Goal: Information Seeking & Learning: Check status

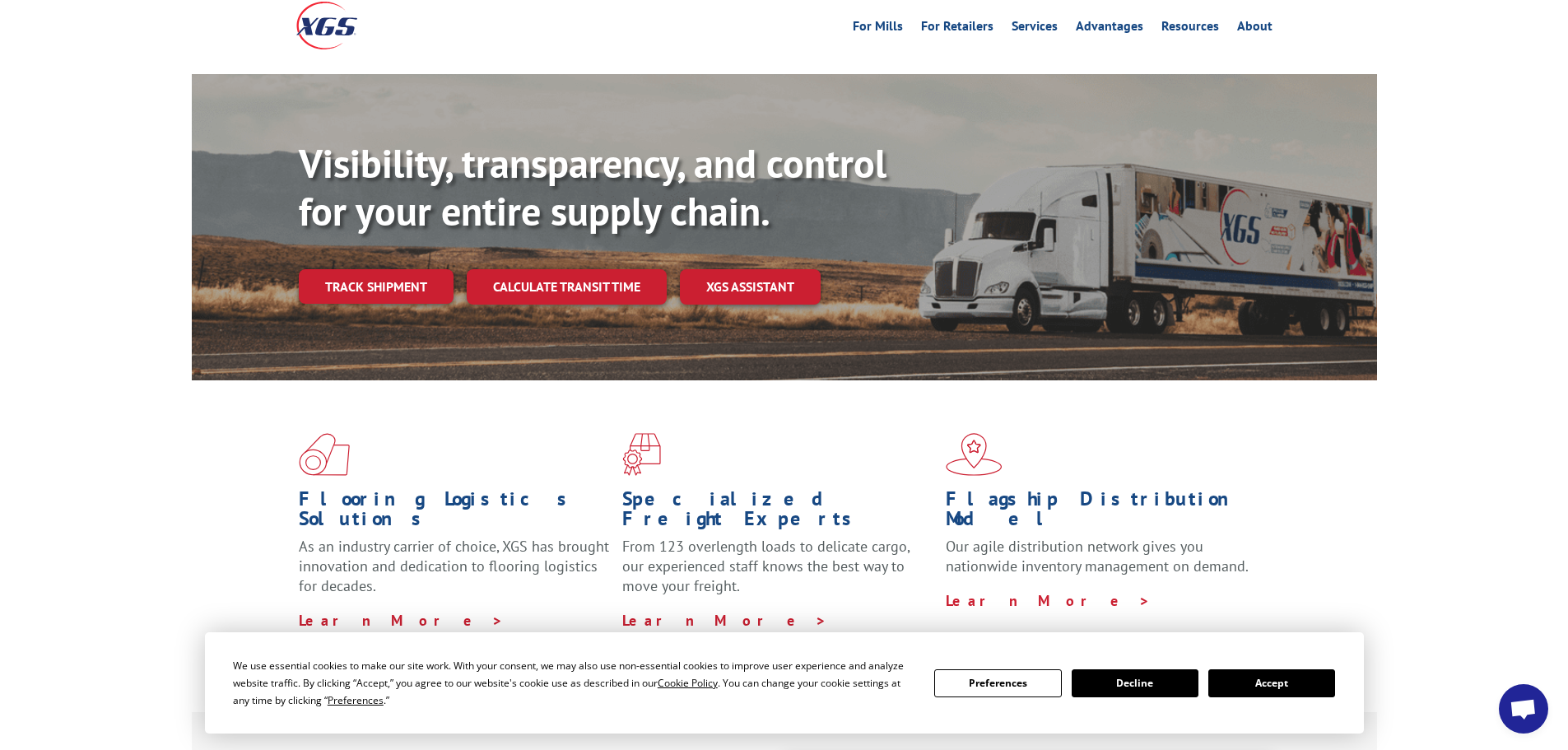
scroll to position [165, 0]
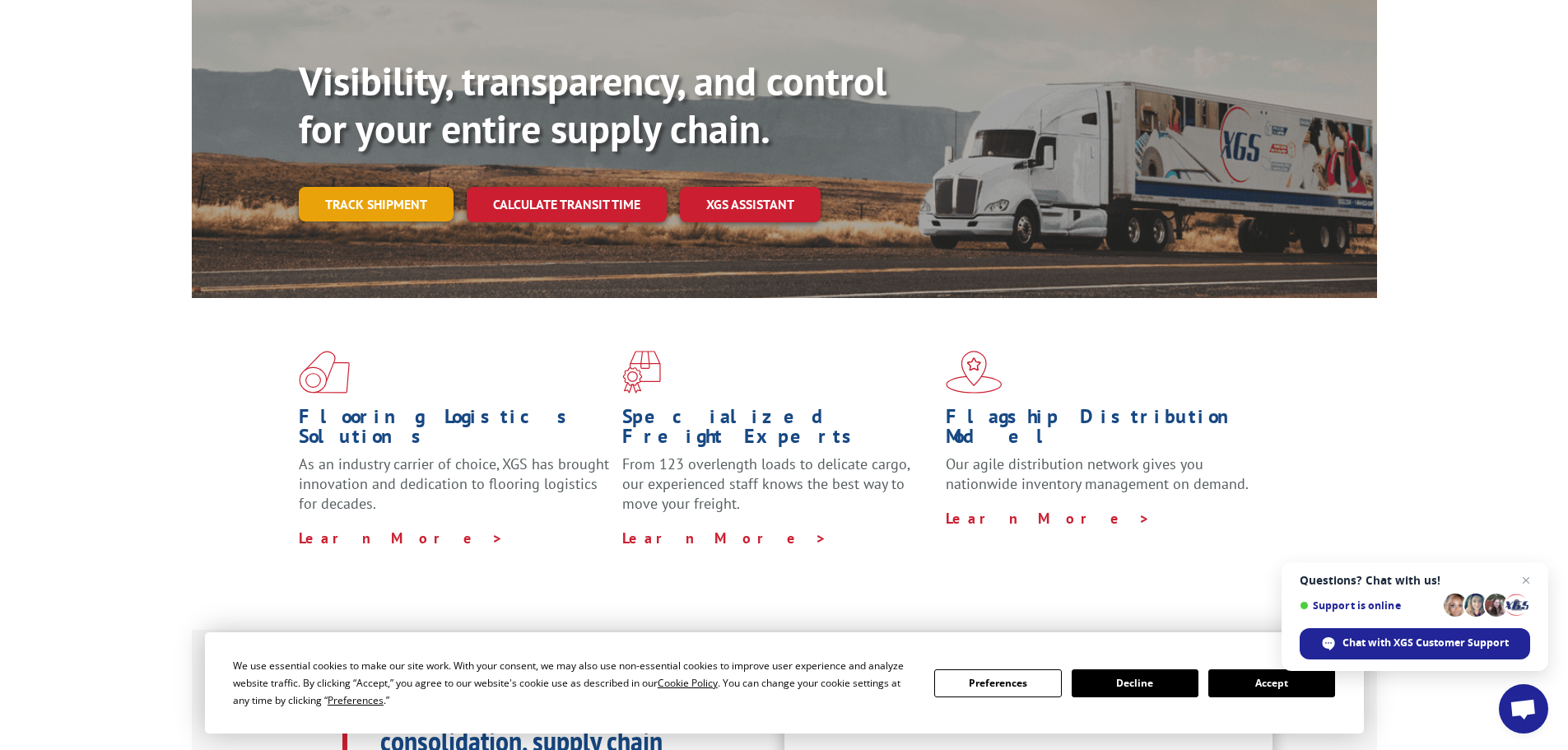
click at [376, 187] on link "Track shipment" at bounding box center [377, 204] width 155 height 34
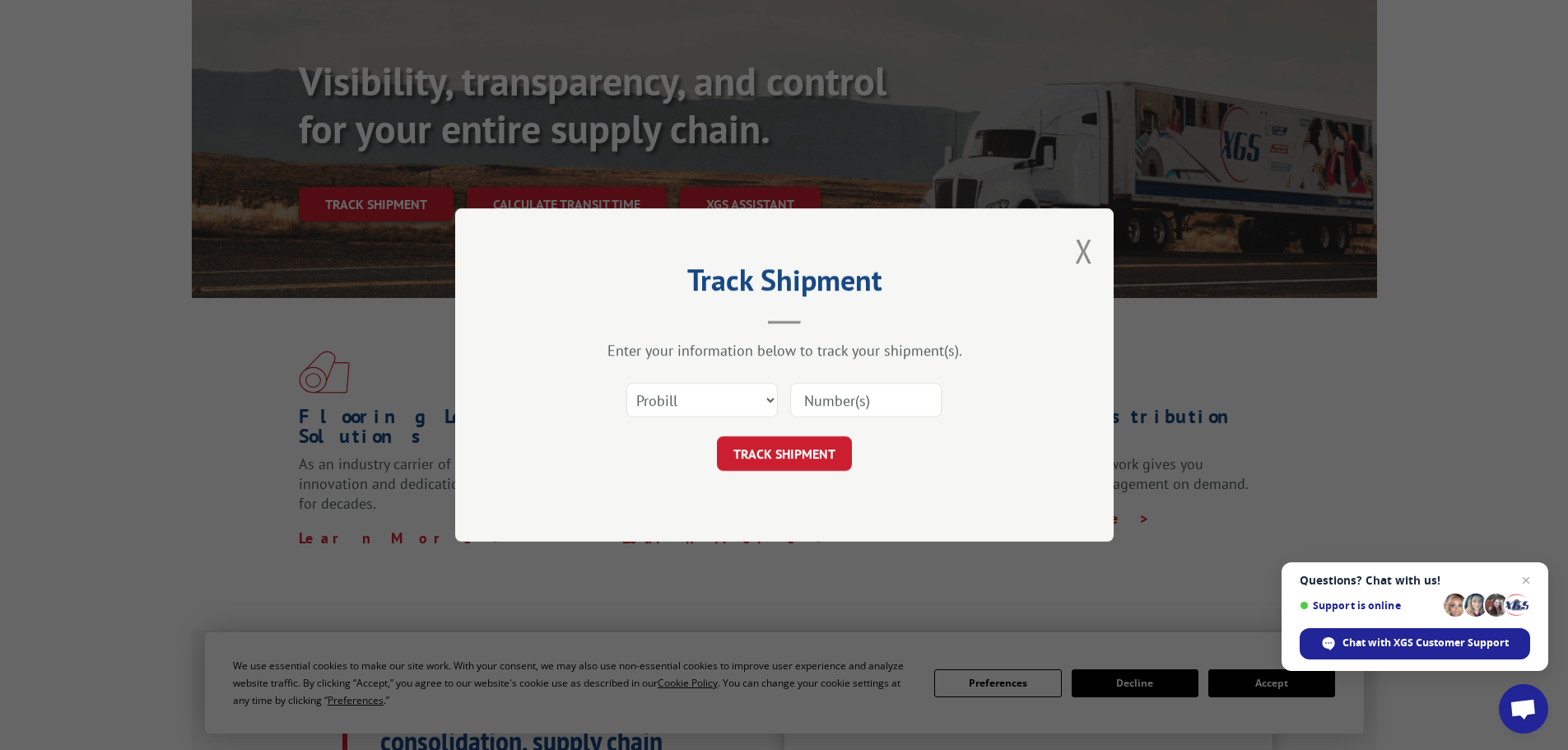
click at [849, 404] on input at bounding box center [866, 400] width 151 height 34
click at [768, 401] on select "Select category... Probill BOL PO" at bounding box center [702, 400] width 151 height 34
click at [917, 415] on input at bounding box center [866, 400] width 151 height 34
click at [885, 399] on input at bounding box center [866, 400] width 151 height 34
paste input "17342309"
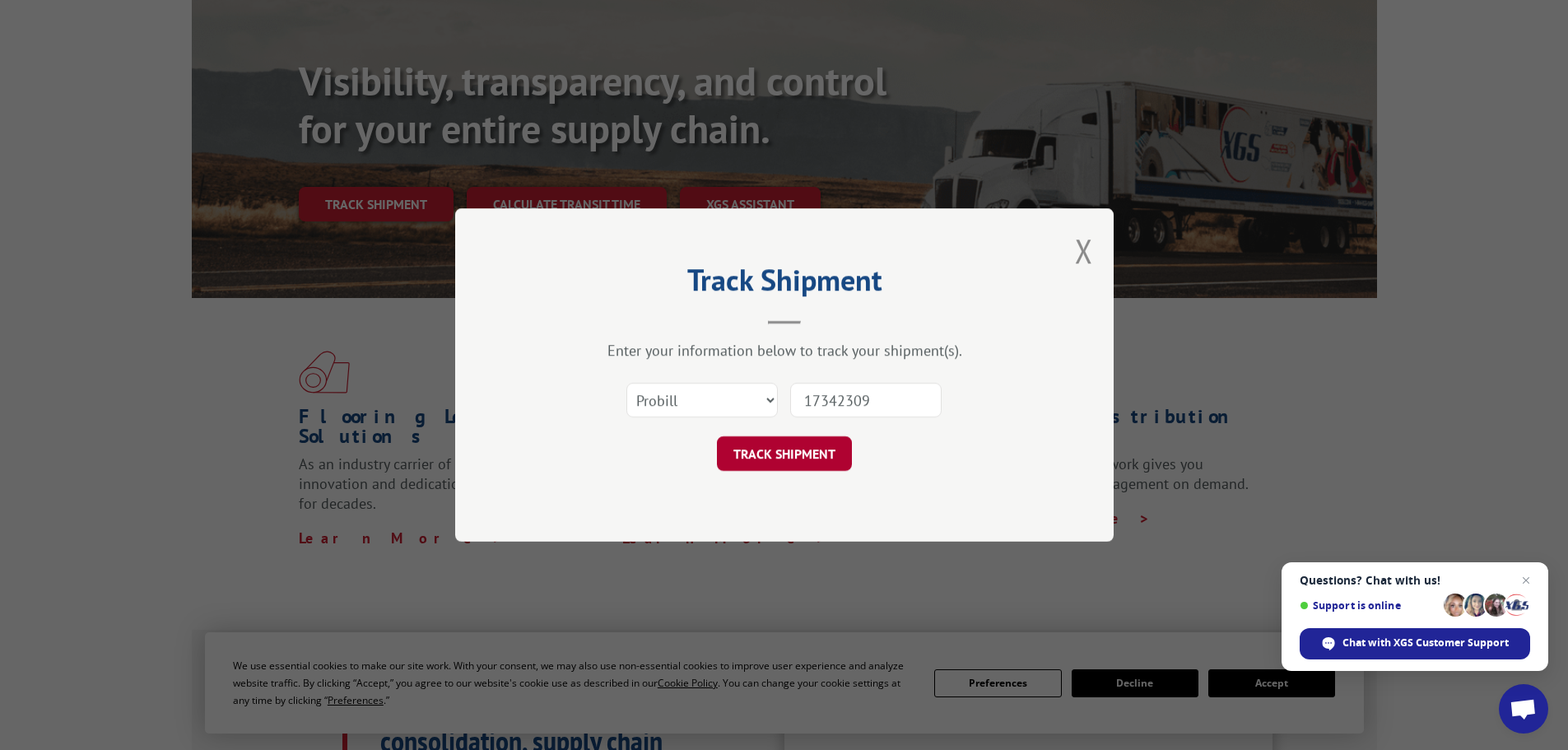
type input "17342309"
click at [797, 445] on button "TRACK SHIPMENT" at bounding box center [784, 454] width 135 height 34
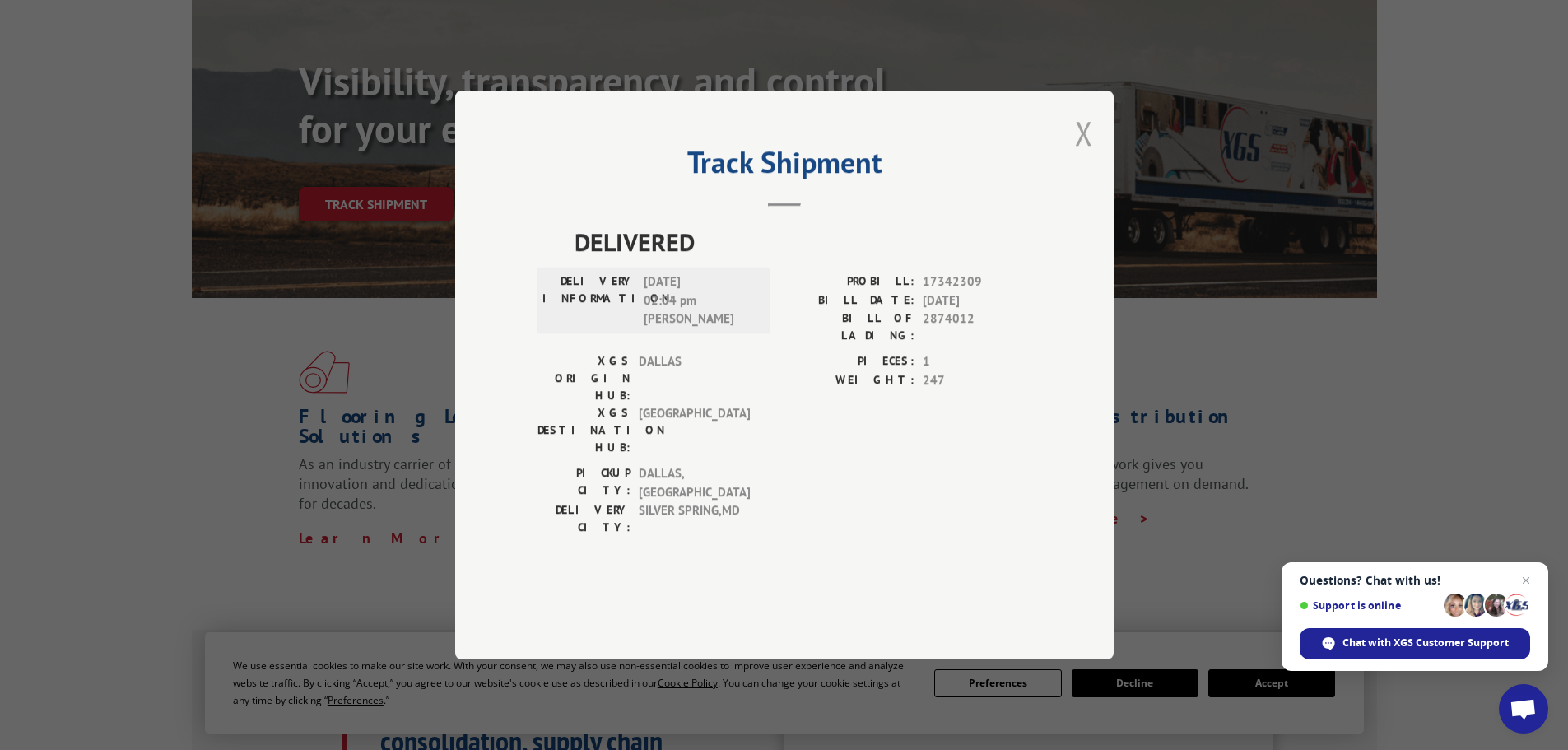
click at [1086, 155] on button "Close modal" at bounding box center [1084, 132] width 18 height 44
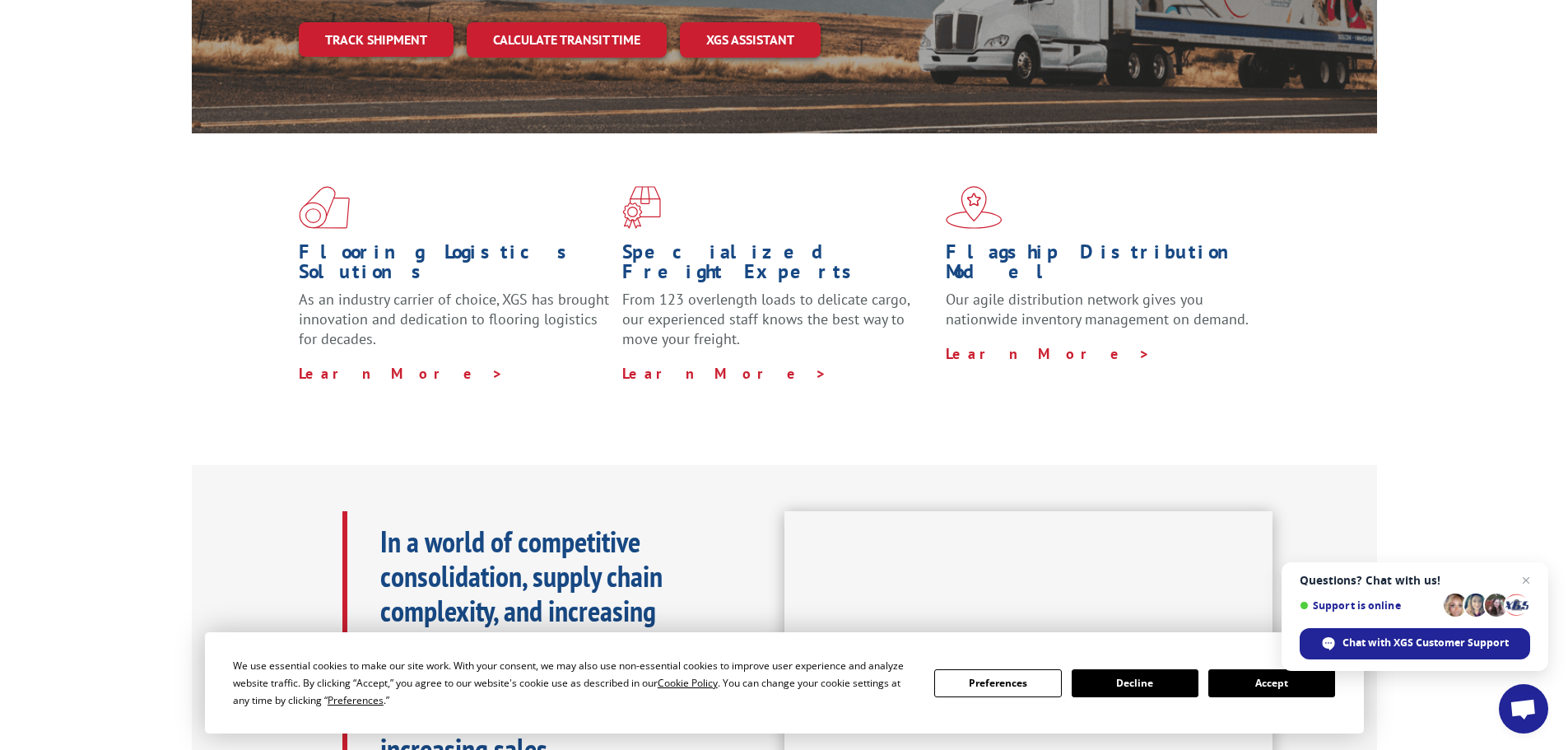
scroll to position [412, 0]
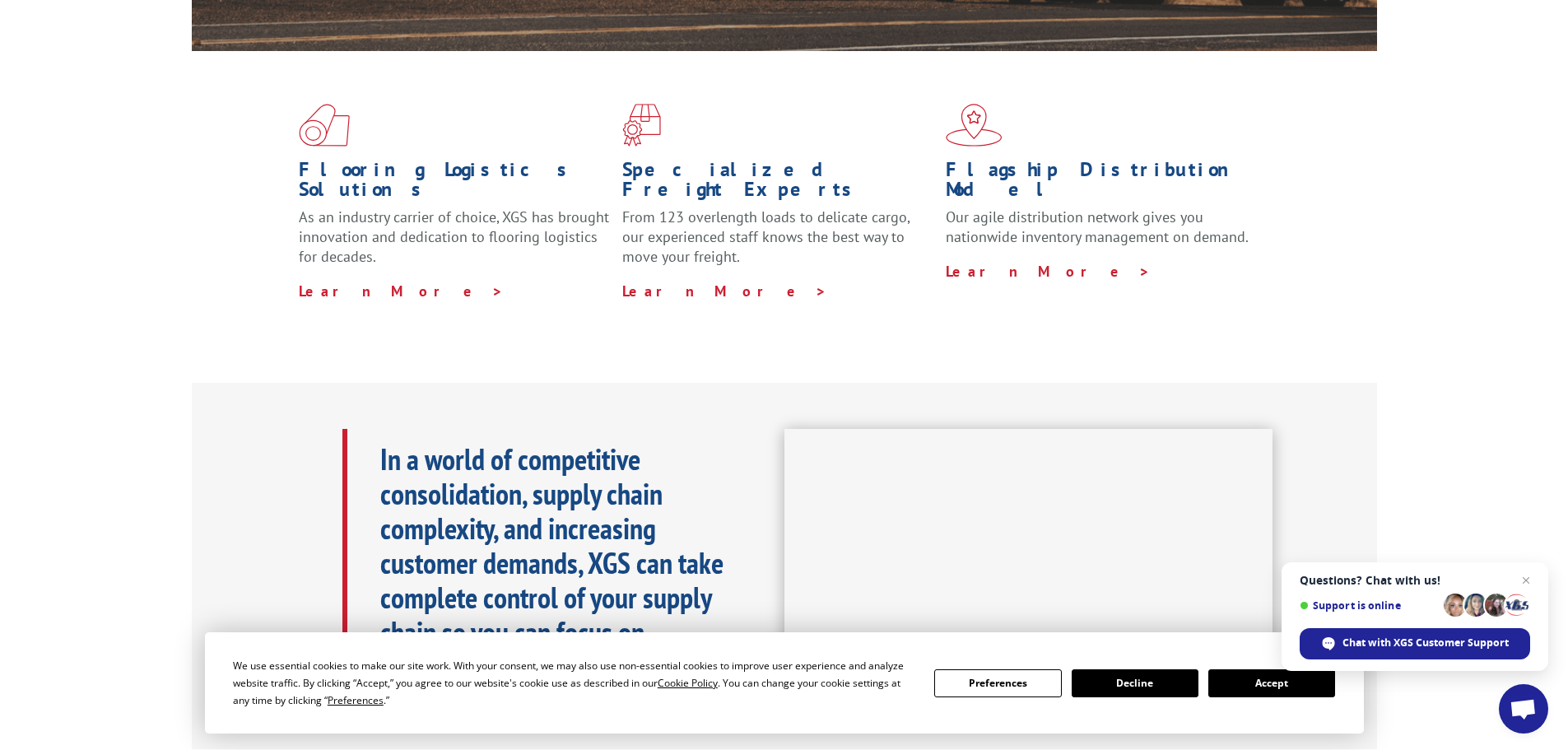
click at [1280, 686] on button "Accept" at bounding box center [1271, 684] width 126 height 28
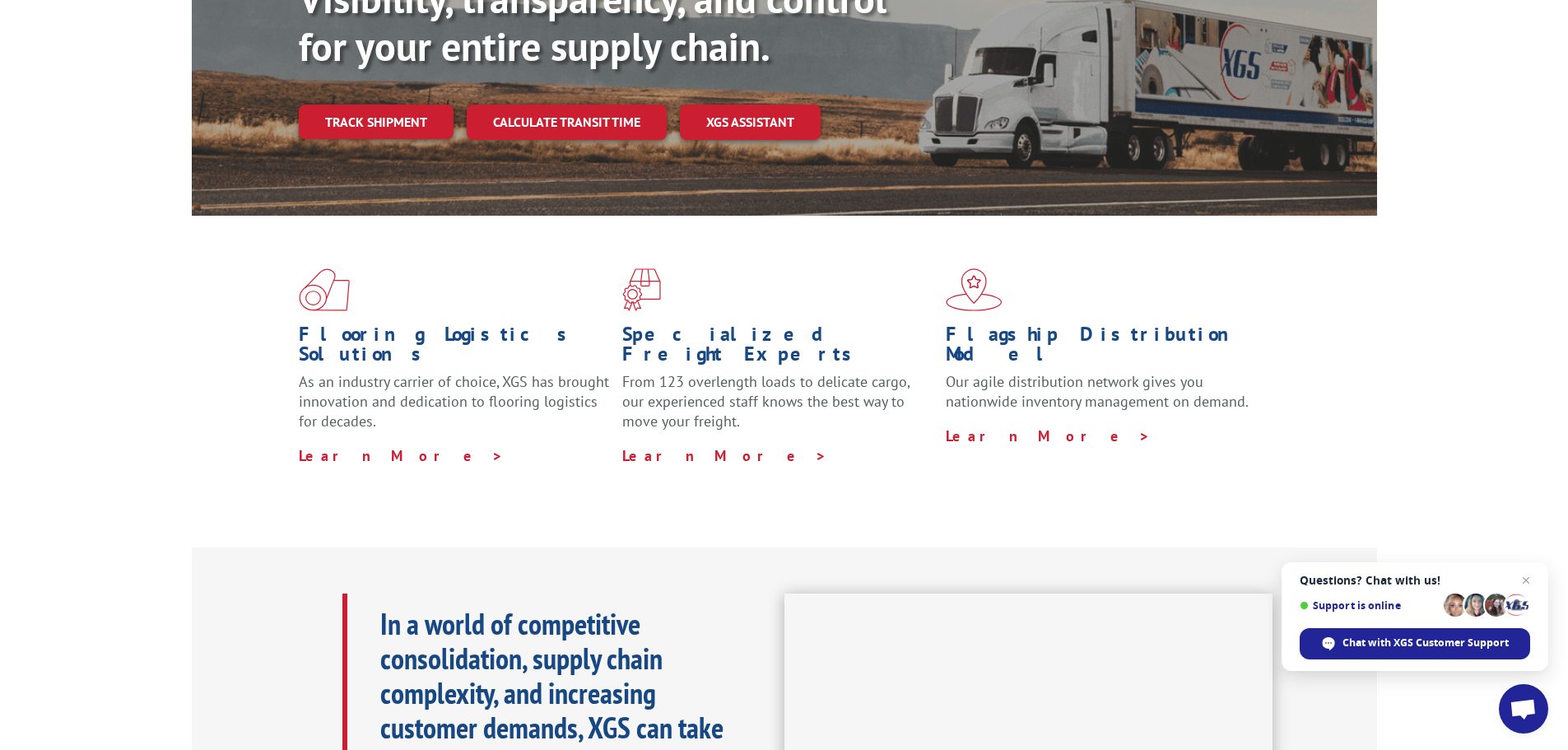
scroll to position [0, 0]
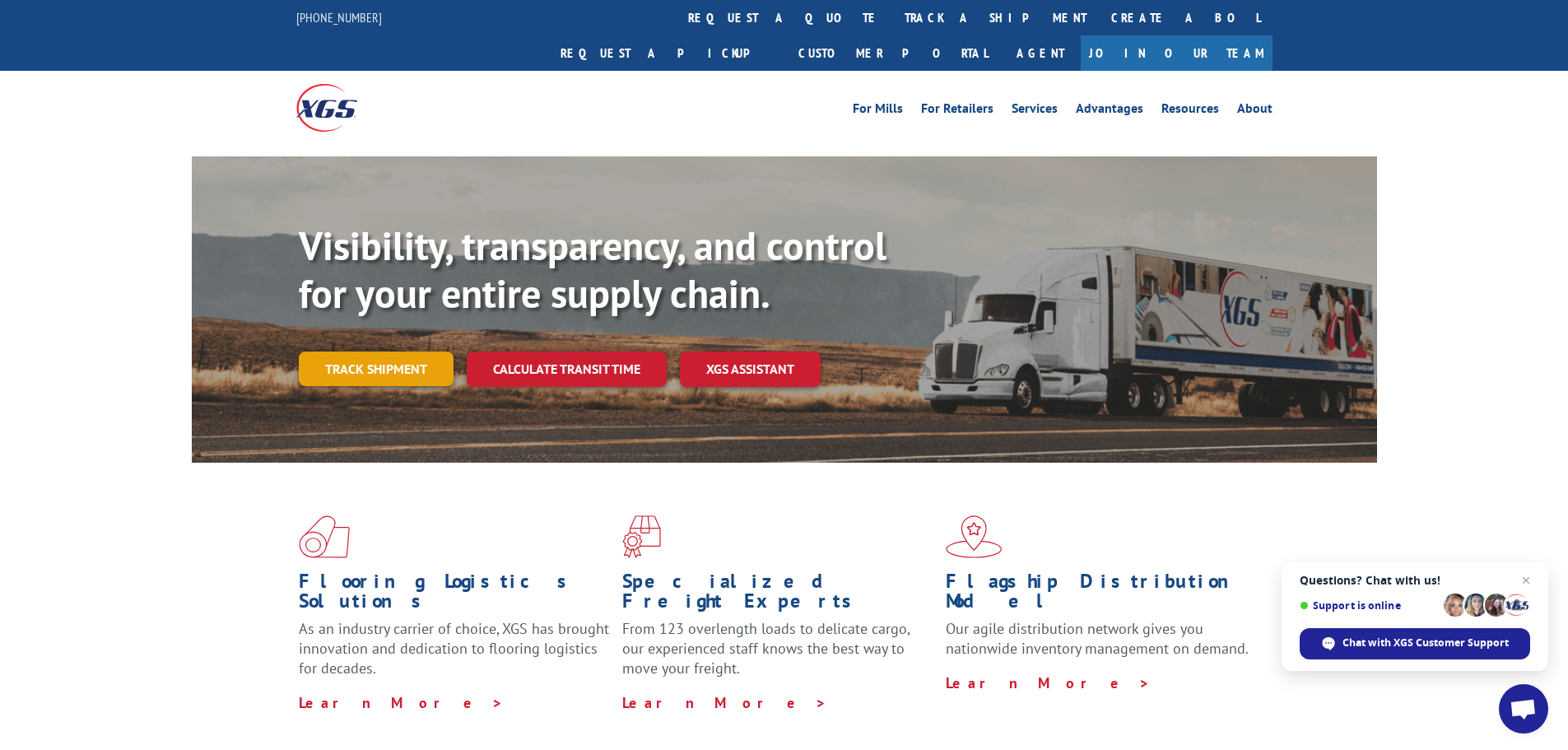
click at [346, 352] on link "Track shipment" at bounding box center [377, 369] width 155 height 34
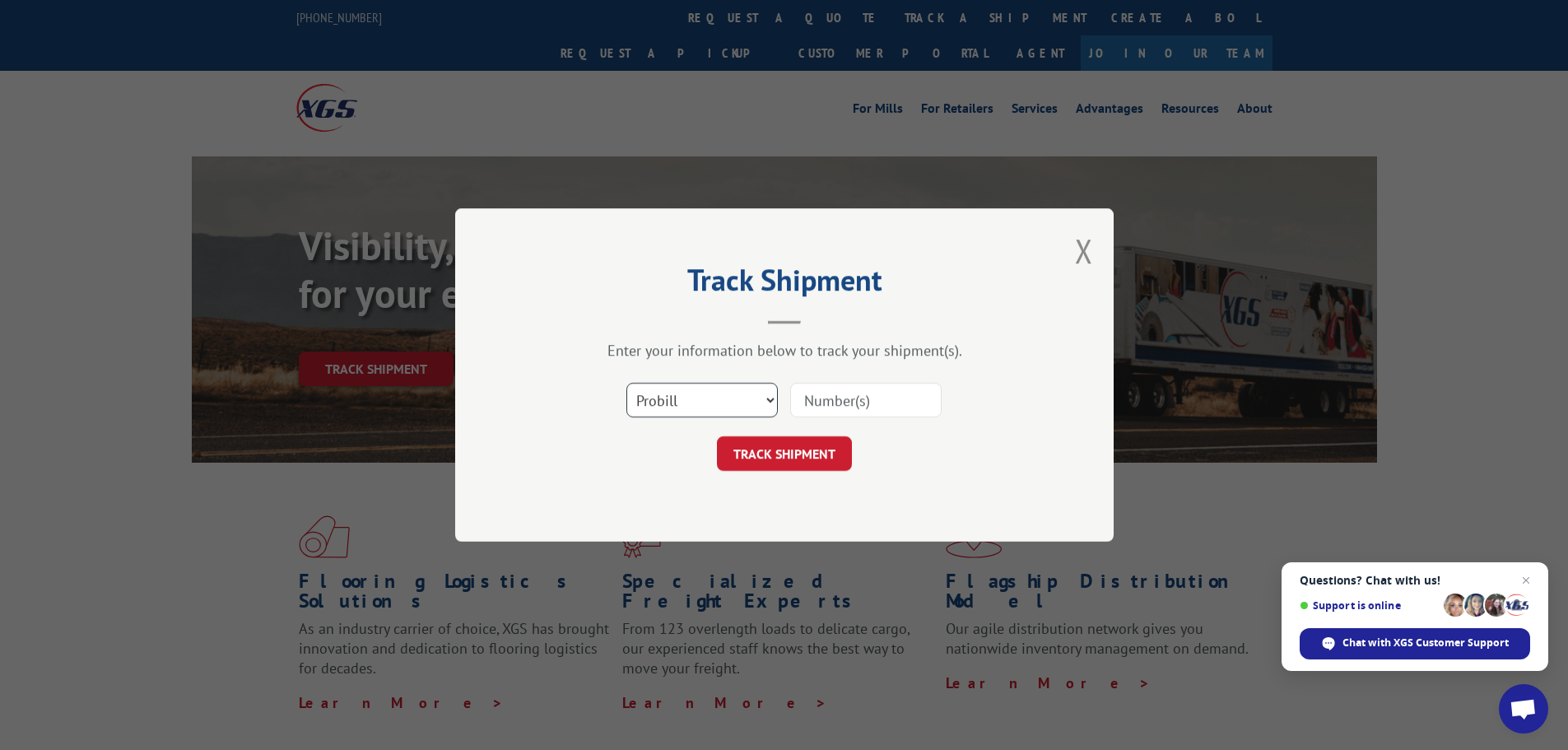
click at [743, 414] on select "Select category... Probill BOL PO" at bounding box center [702, 400] width 151 height 34
click at [627, 383] on select "Select category... Probill BOL PO" at bounding box center [702, 400] width 151 height 34
click at [694, 419] on span "This field is required" at bounding box center [706, 417] width 142 height 28
click at [694, 402] on select "Select category... Probill BOL PO" at bounding box center [702, 400] width 151 height 34
select select "po"
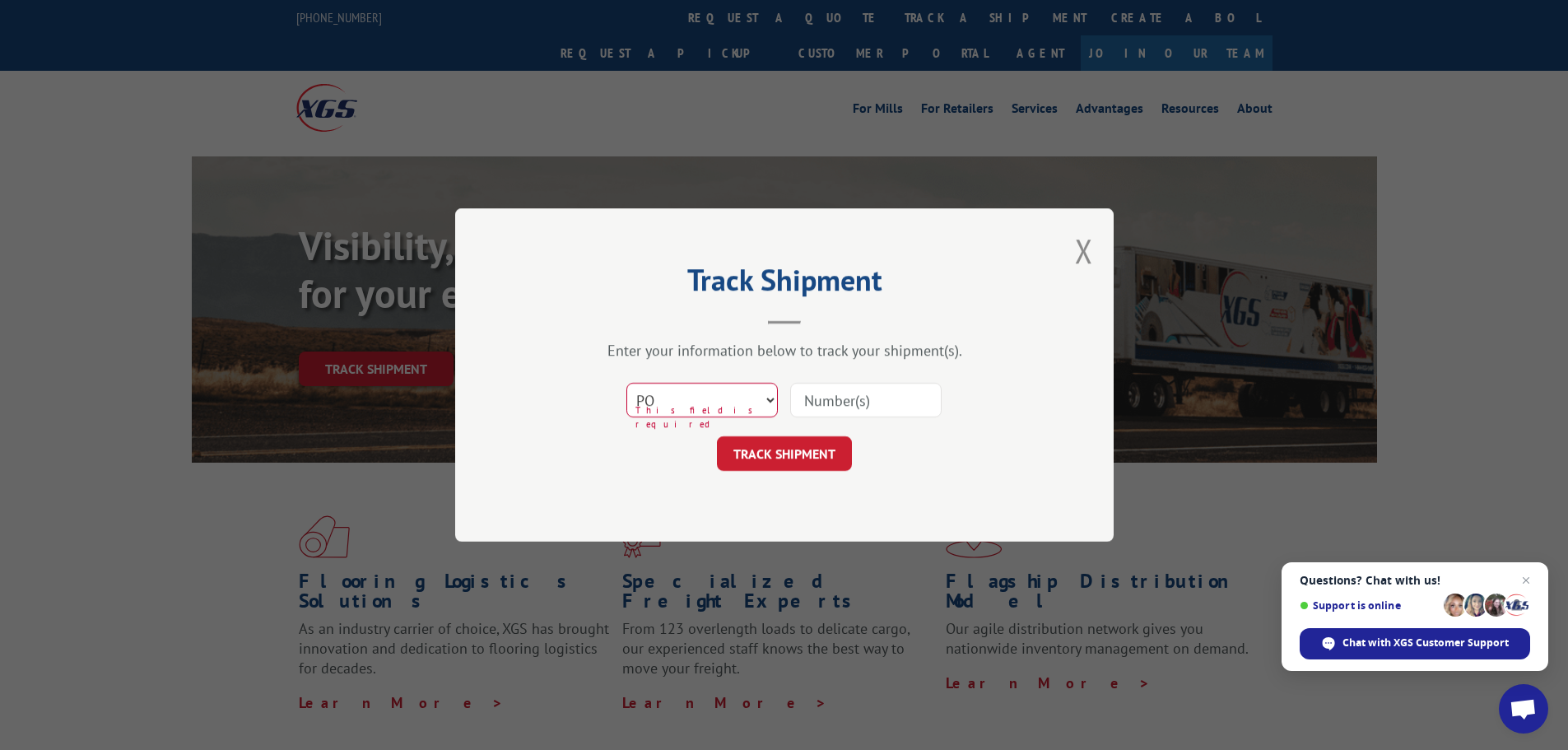
click at [627, 383] on select "Select category... Probill BOL PO" at bounding box center [702, 400] width 151 height 34
click at [809, 404] on input at bounding box center [866, 400] width 151 height 34
paste input "17342309"
type input "17342309"
click at [815, 456] on button "TRACK SHIPMENT" at bounding box center [784, 454] width 135 height 34
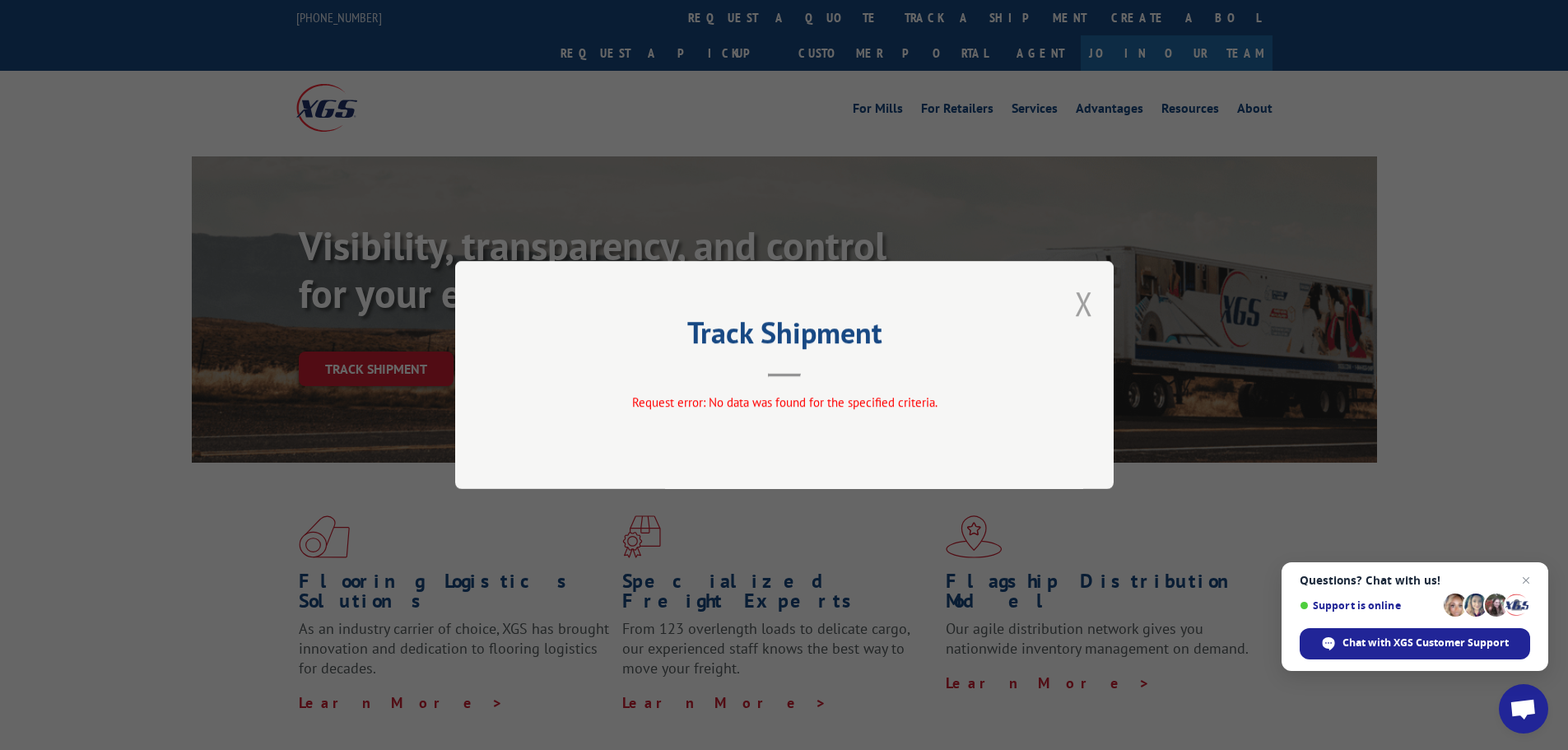
click at [1083, 300] on button "Close modal" at bounding box center [1084, 304] width 18 height 44
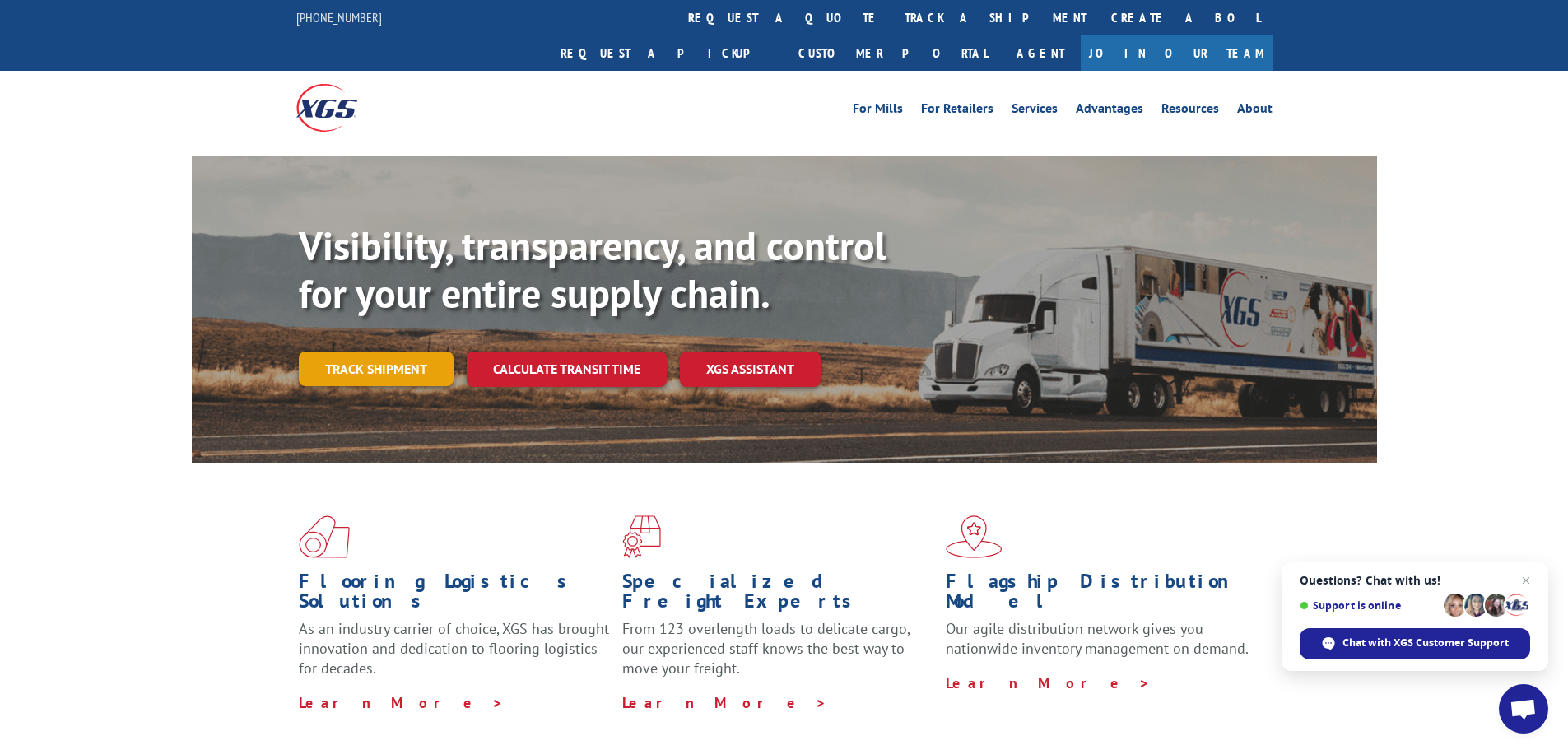
click at [396, 352] on link "Track shipment" at bounding box center [377, 369] width 155 height 34
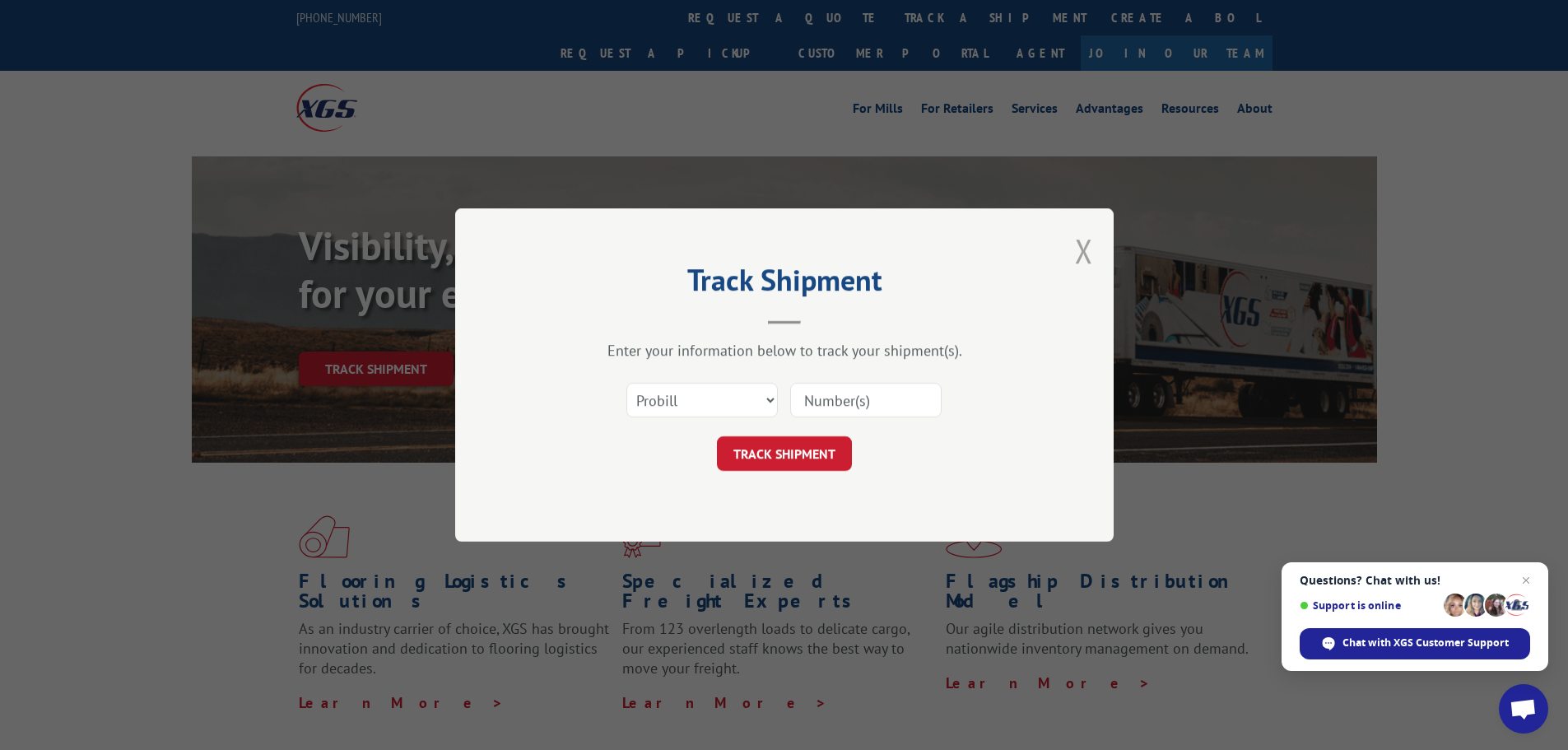
click at [1087, 251] on button "Close modal" at bounding box center [1084, 250] width 18 height 44
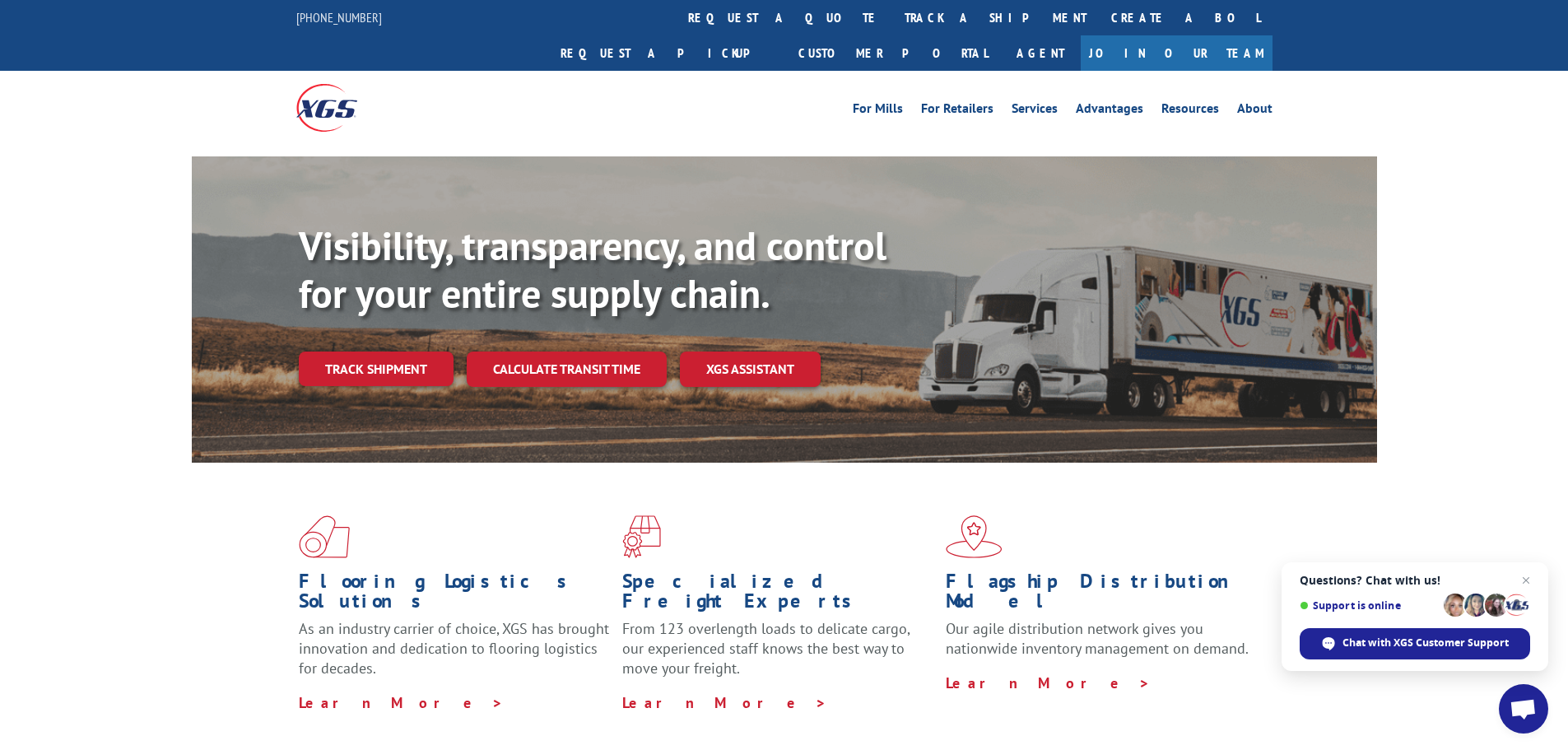
click at [403, 352] on link "Track shipment" at bounding box center [377, 369] width 155 height 34
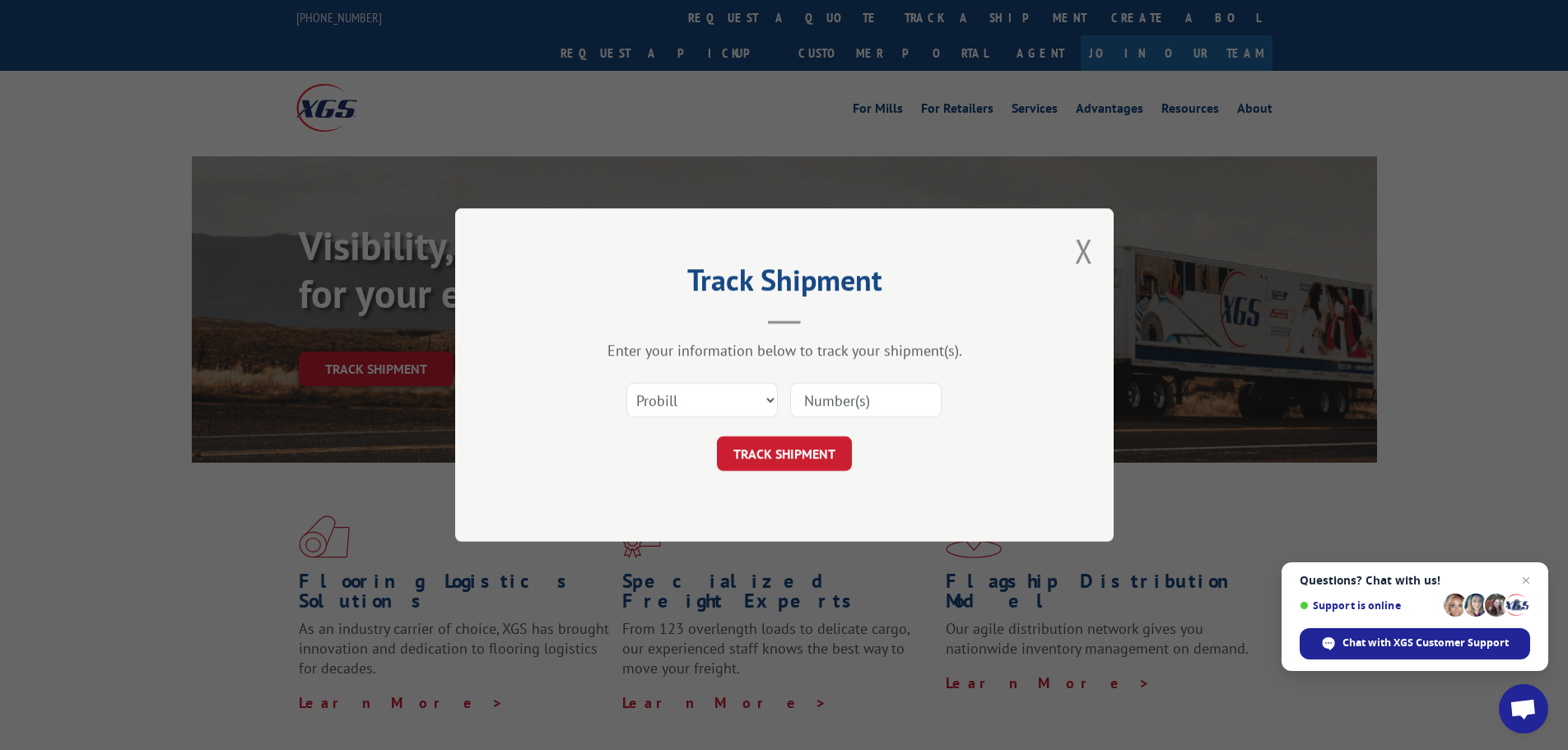
click at [847, 402] on input at bounding box center [866, 400] width 151 height 34
paste input "Order # WN28654903"
type input "Order # WN28654903"
click at [825, 399] on input "Order # WN28654903" at bounding box center [866, 400] width 151 height 34
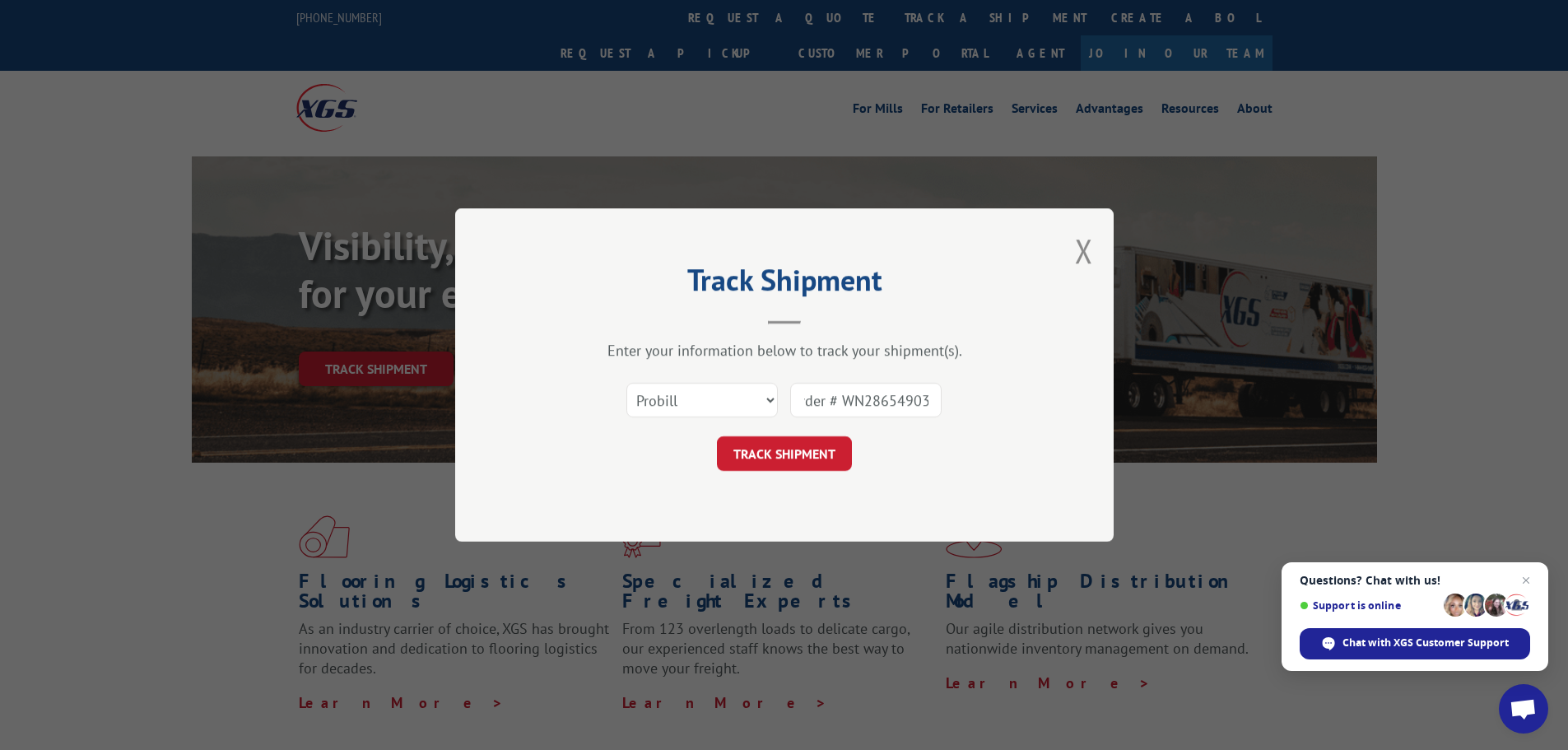
click at [825, 399] on input "Order # WN28654903" at bounding box center [866, 400] width 151 height 34
click at [1092, 254] on button "Close modal" at bounding box center [1084, 250] width 18 height 44
